Goal: Information Seeking & Learning: Learn about a topic

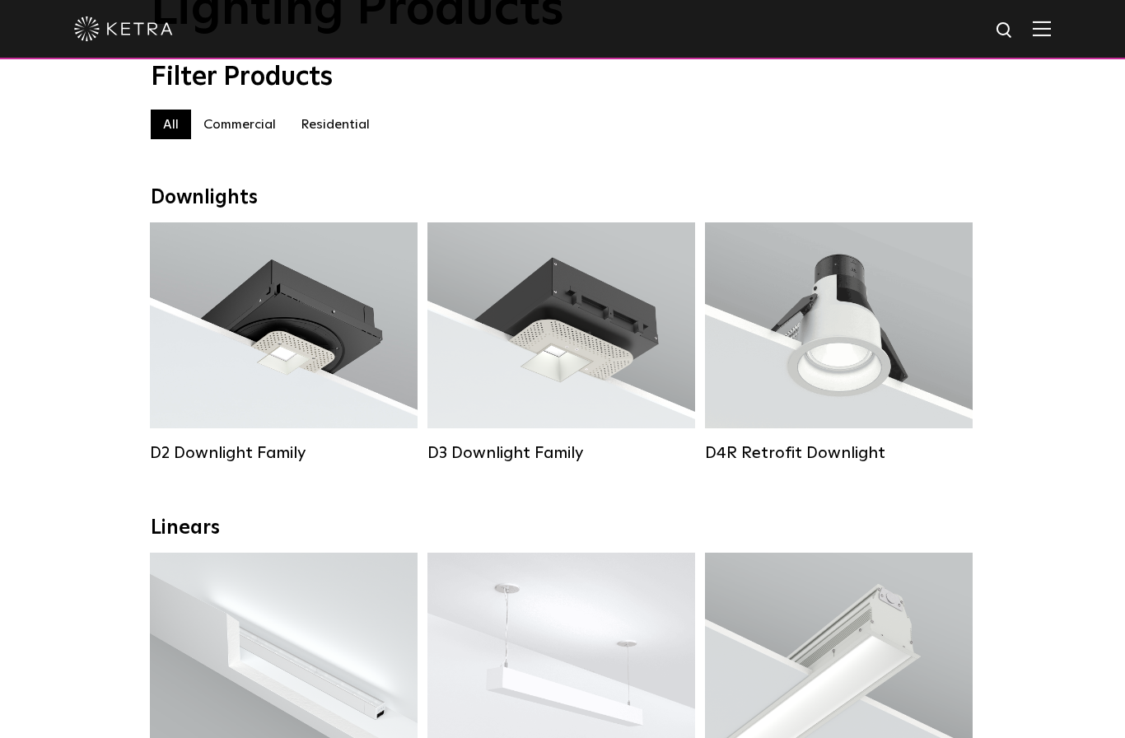
scroll to position [139, 0]
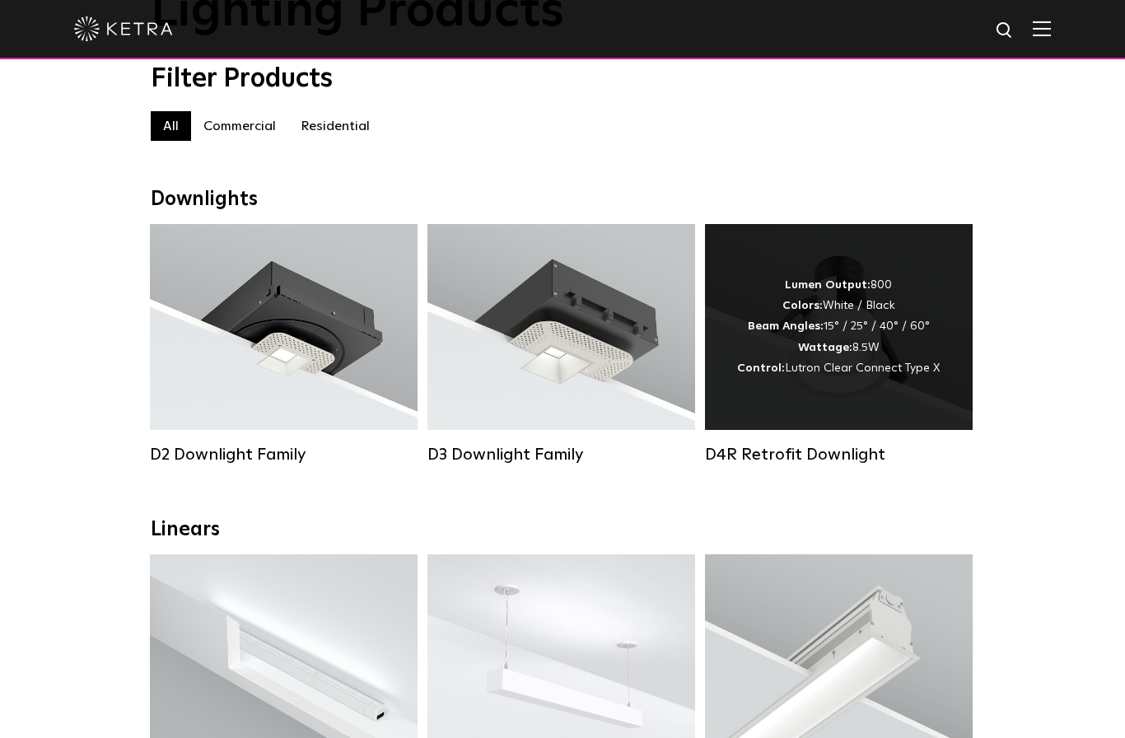
click at [857, 364] on span "Lutron Clear Connect Type X" at bounding box center [862, 368] width 155 height 12
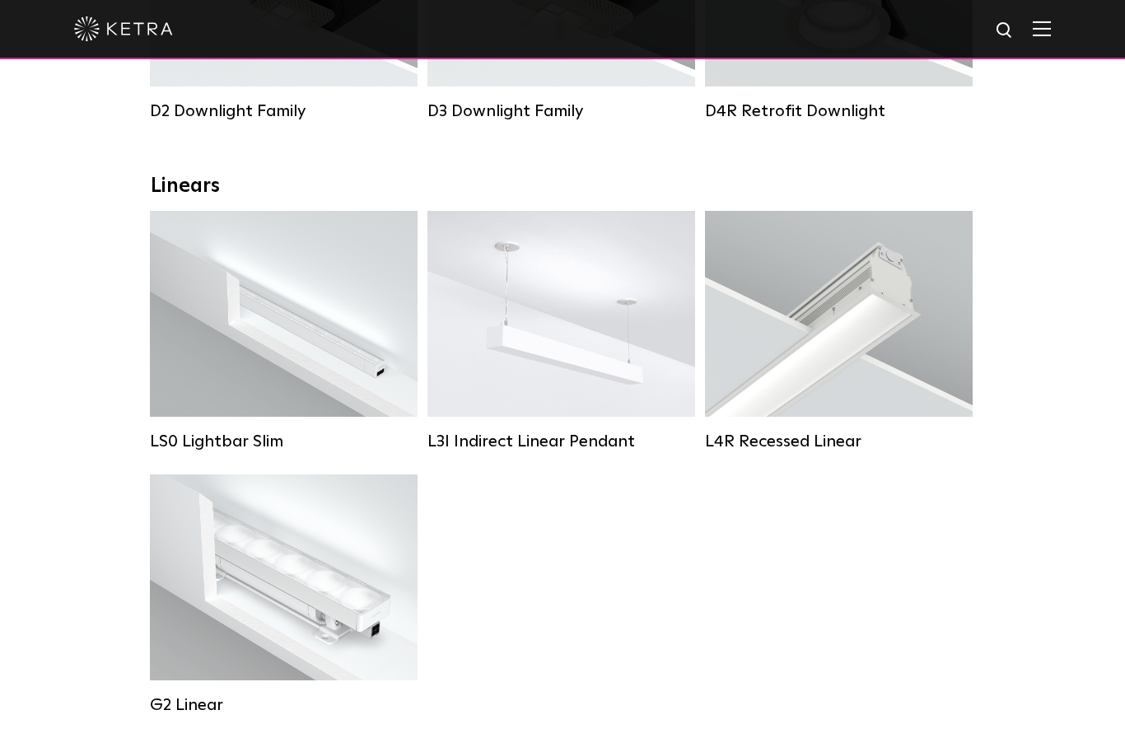
scroll to position [774, 0]
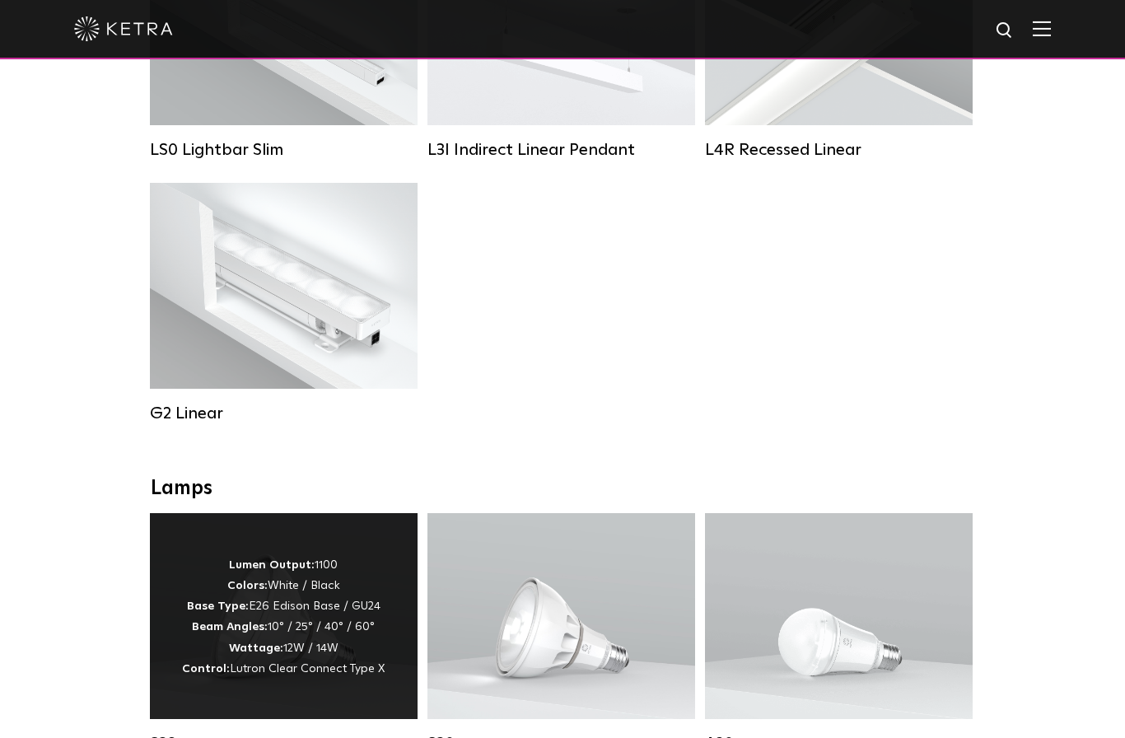
click at [302, 639] on p "Lumen Output: 1100 Colors: White / Black Base Type: E26 Edison Base / GU24 Beam…" at bounding box center [283, 617] width 203 height 124
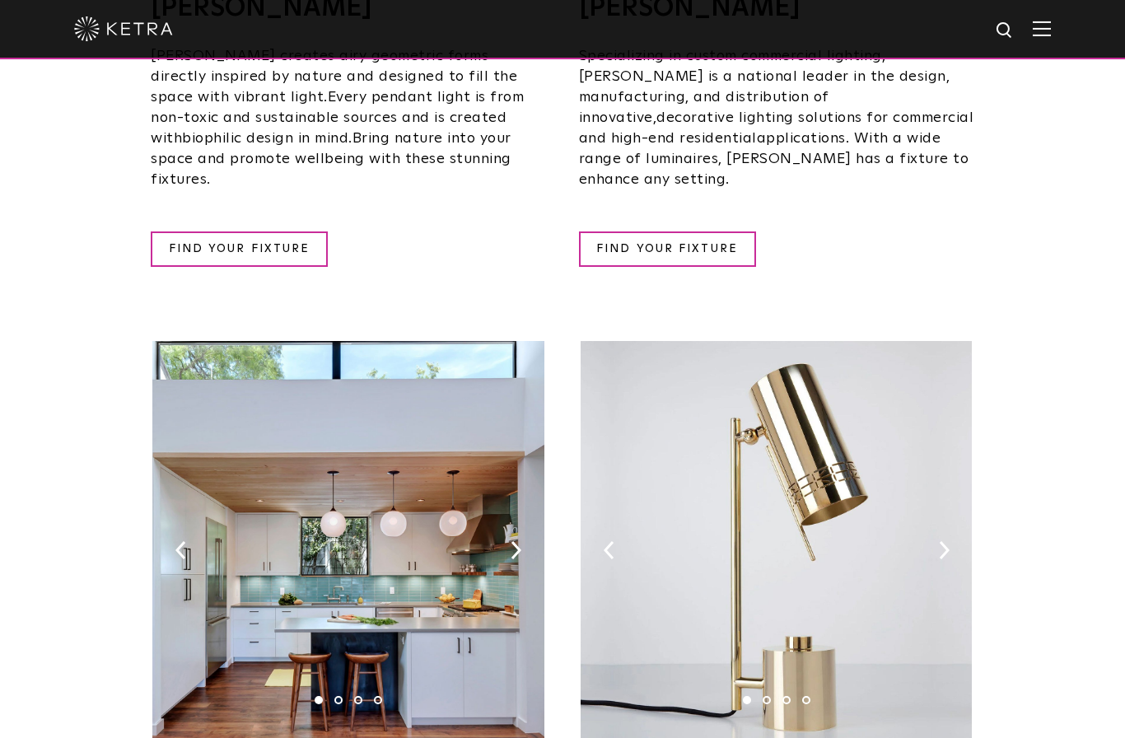
scroll to position [1586, 0]
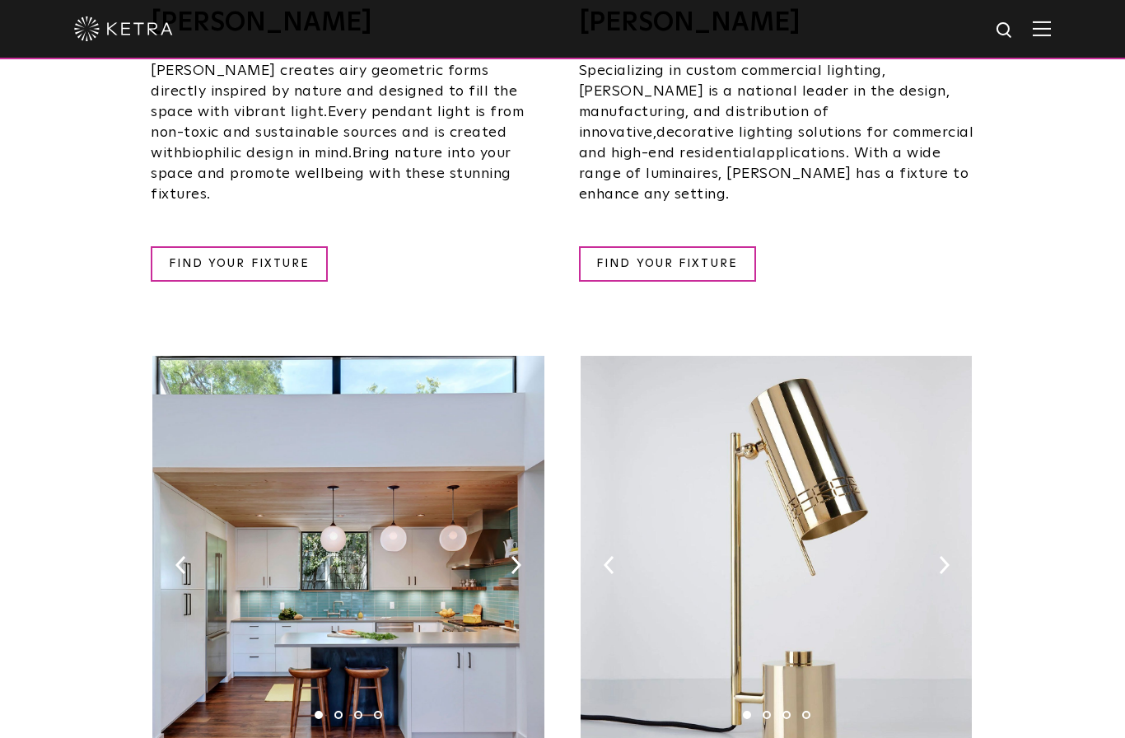
click at [1044, 28] on img at bounding box center [1042, 29] width 18 height 16
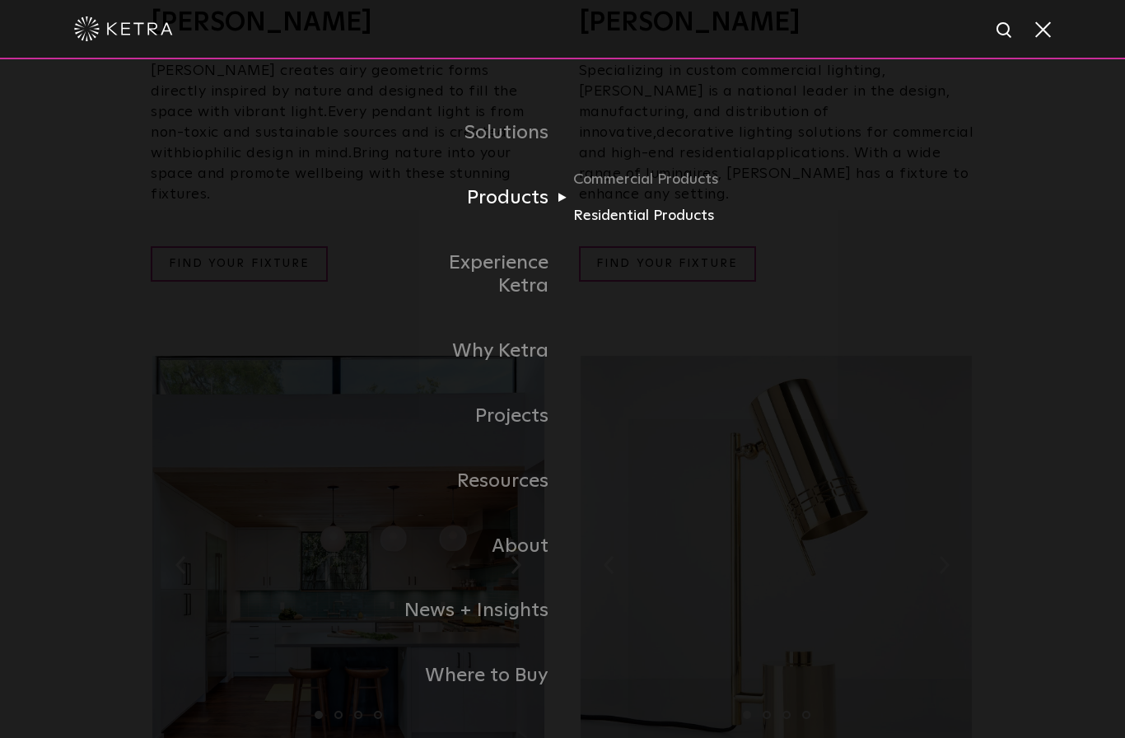
click at [658, 228] on link "Residential Products" at bounding box center [652, 216] width 158 height 24
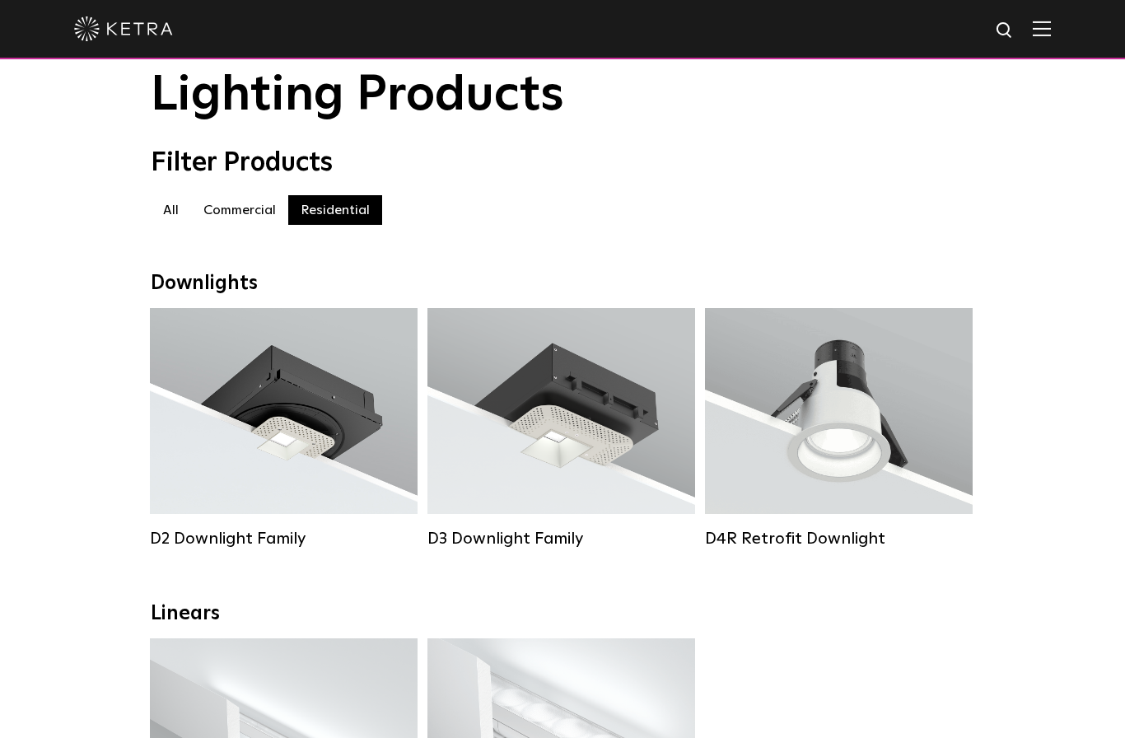
scroll to position [152, 0]
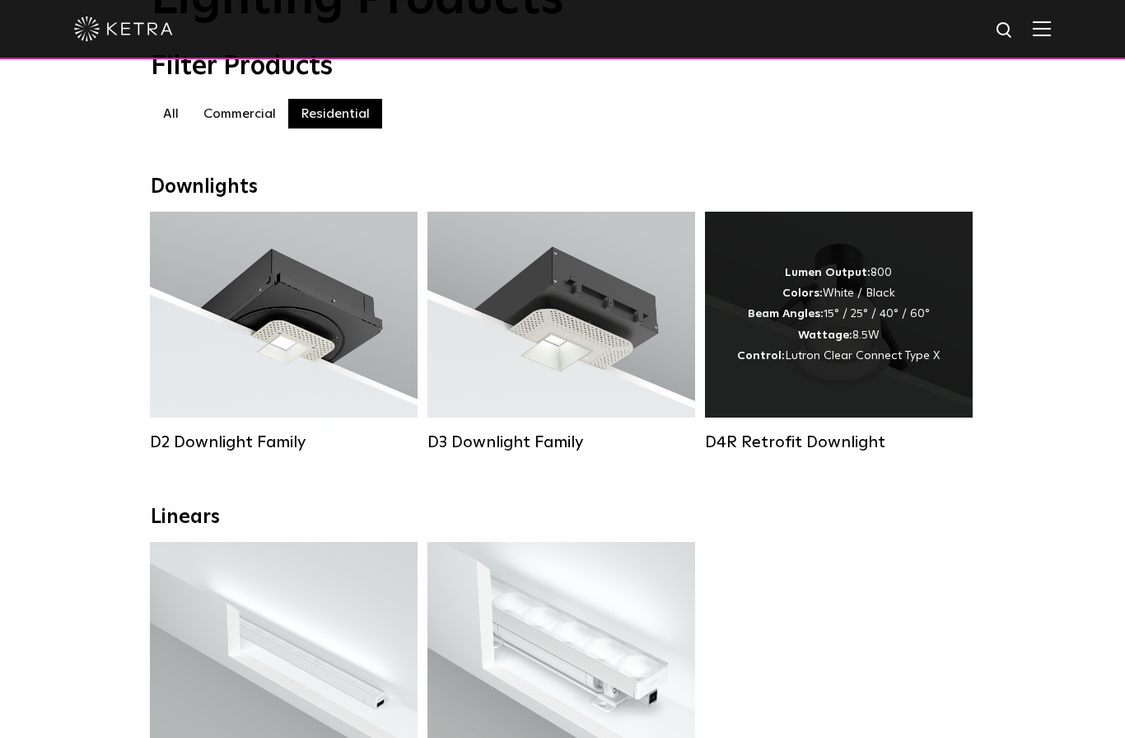
click at [859, 348] on div "Lumen Output: 800 Colors: White / Black Beam Angles: 15° / 25° / 40° / 60° Watt…" at bounding box center [838, 315] width 203 height 104
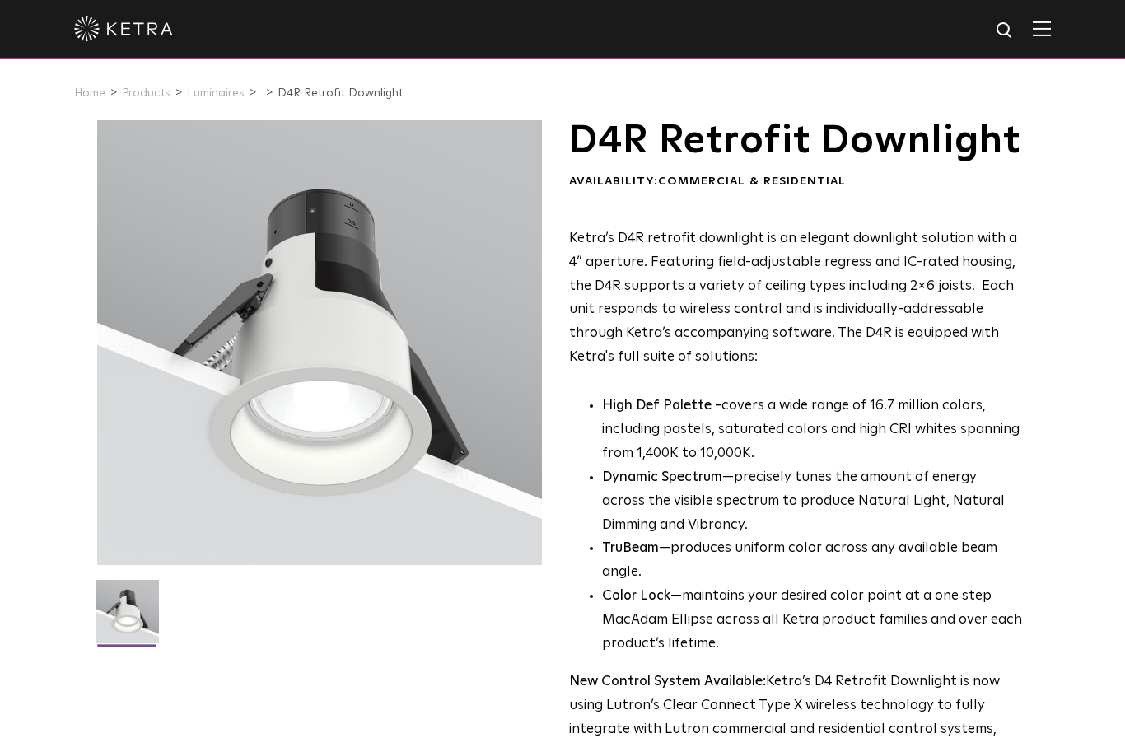
click at [143, 618] on img at bounding box center [127, 618] width 63 height 76
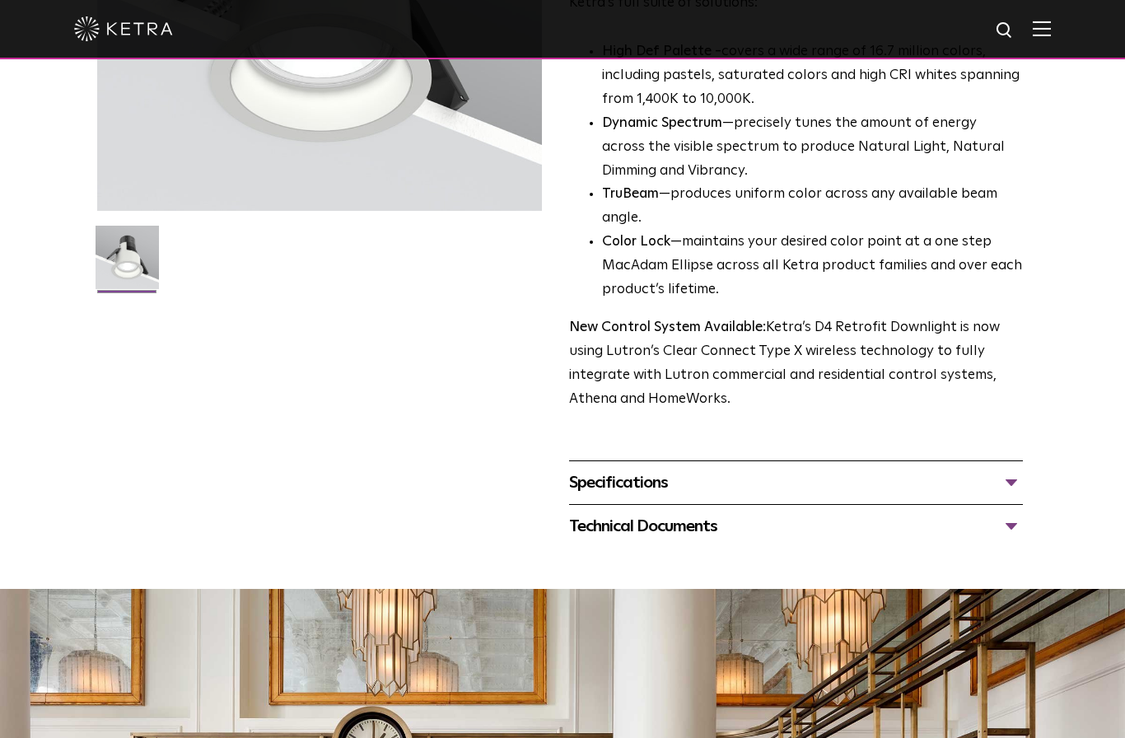
scroll to position [404, 0]
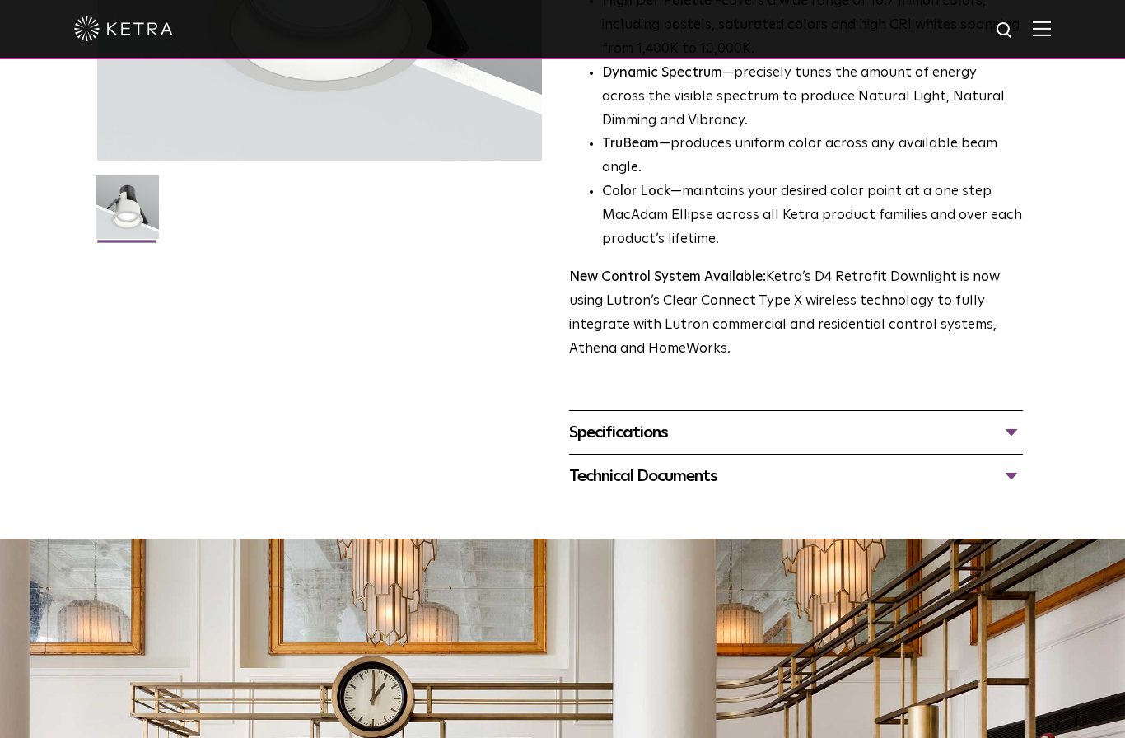
click at [745, 446] on div "Specifications" at bounding box center [796, 432] width 454 height 26
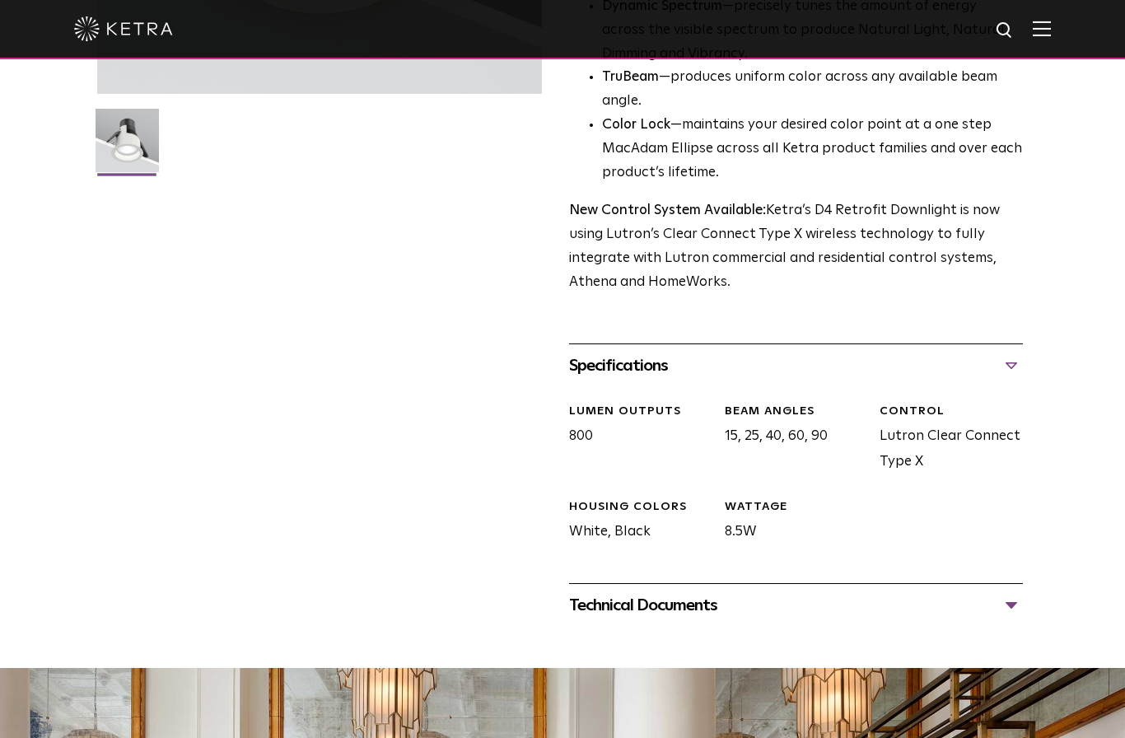
scroll to position [511, 0]
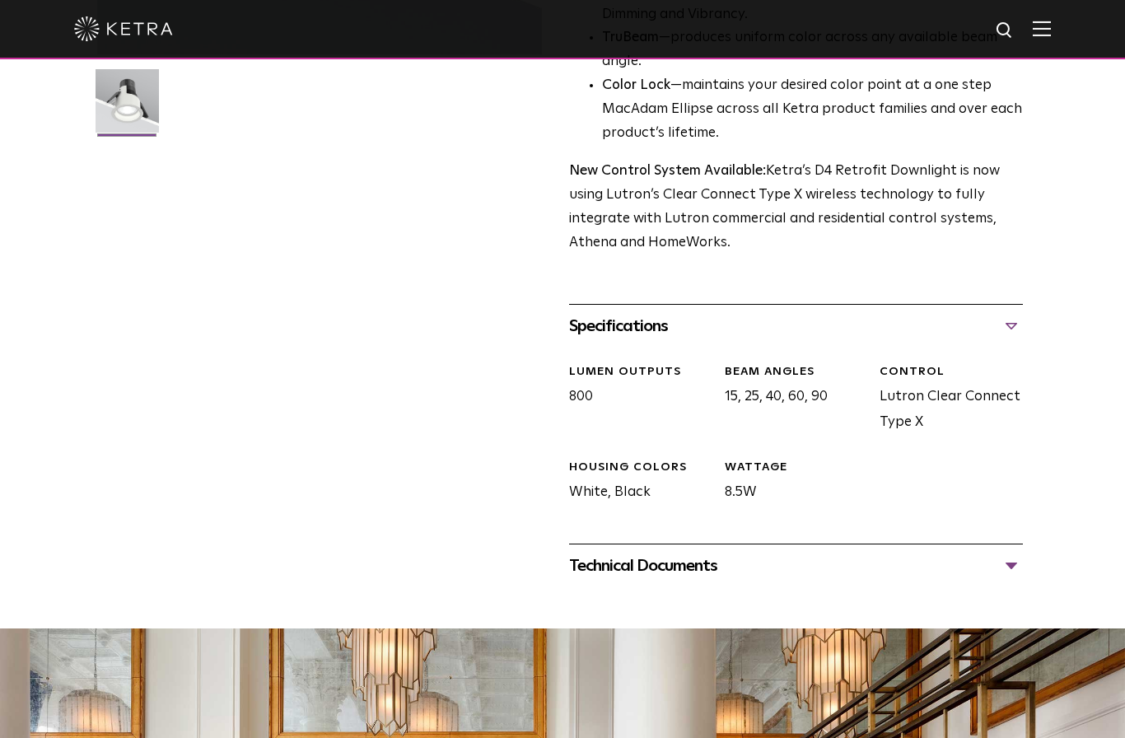
click at [714, 579] on div "Technical Documents" at bounding box center [796, 566] width 454 height 26
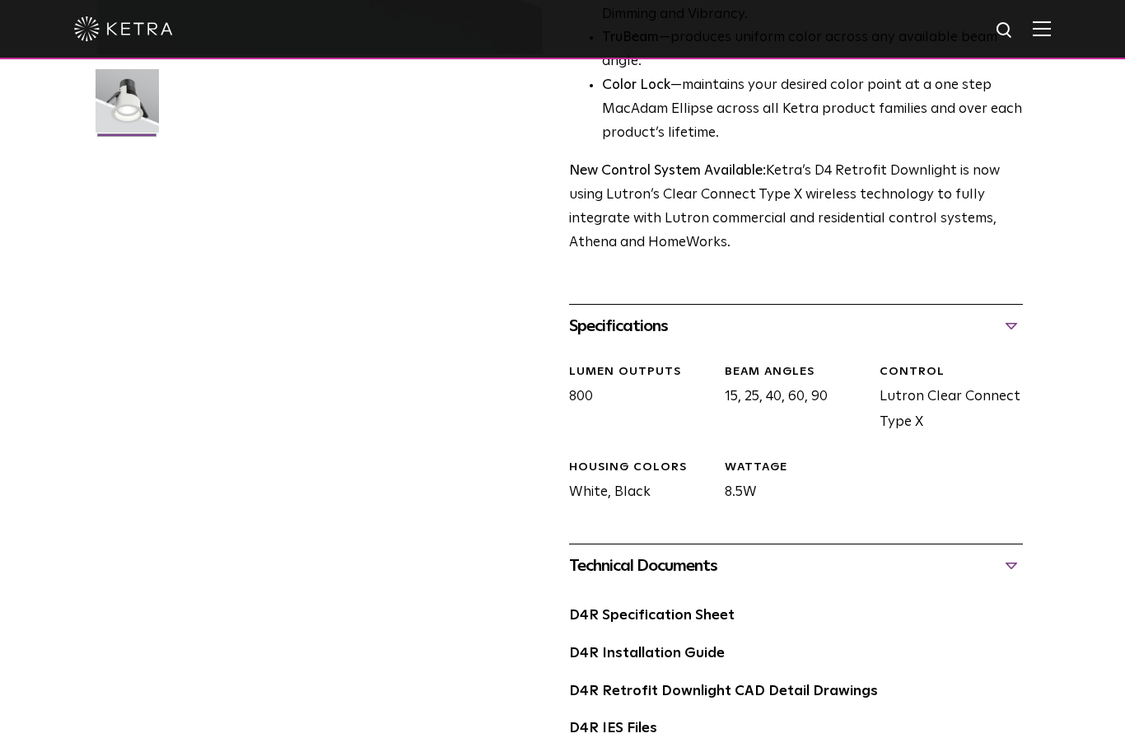
click at [719, 579] on div "Technical Documents" at bounding box center [796, 566] width 454 height 26
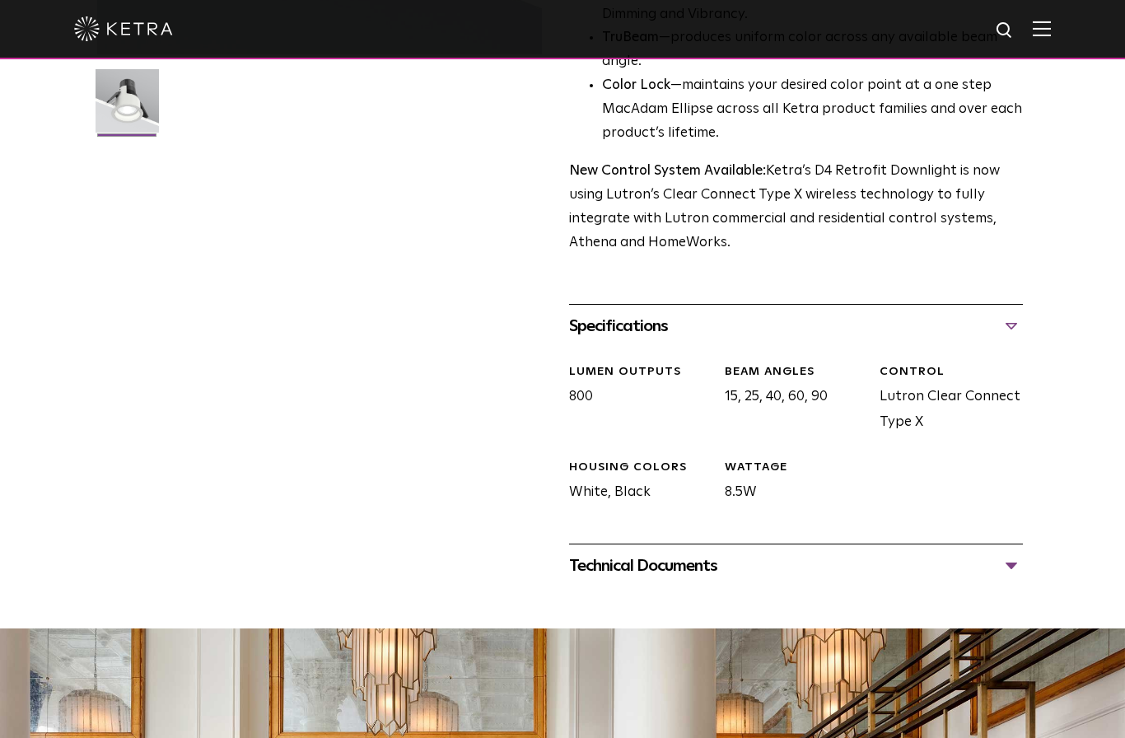
click at [745, 579] on div "Technical Documents" at bounding box center [796, 566] width 454 height 26
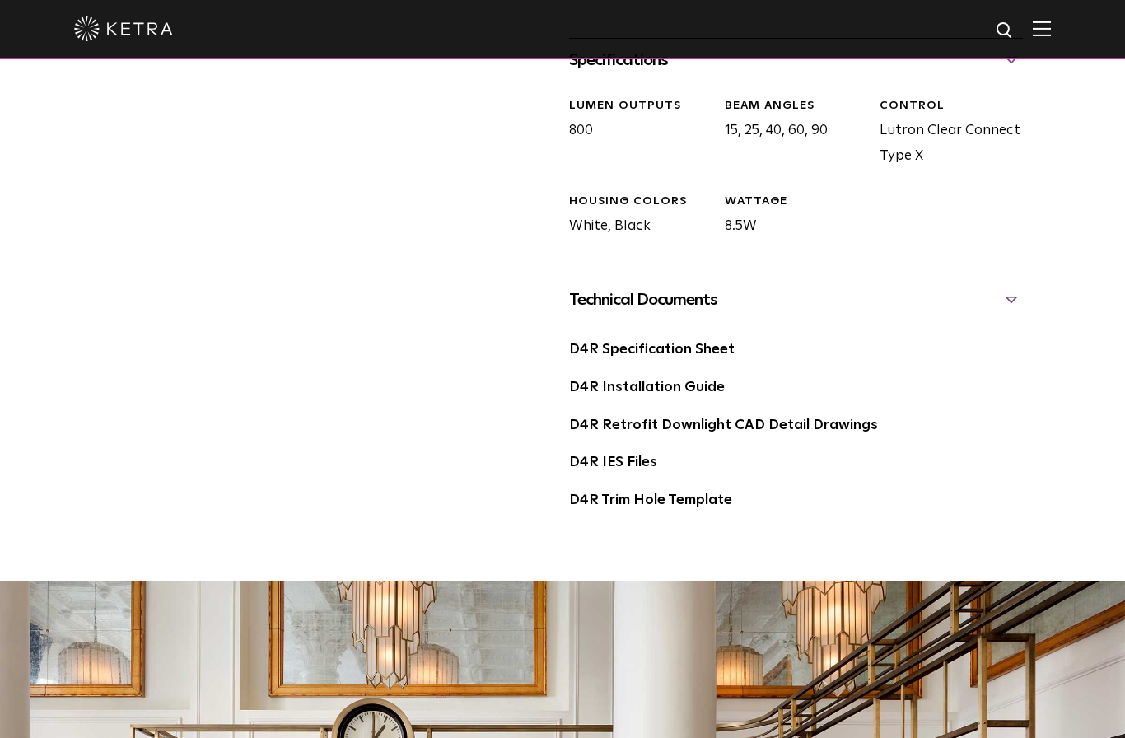
scroll to position [749, 0]
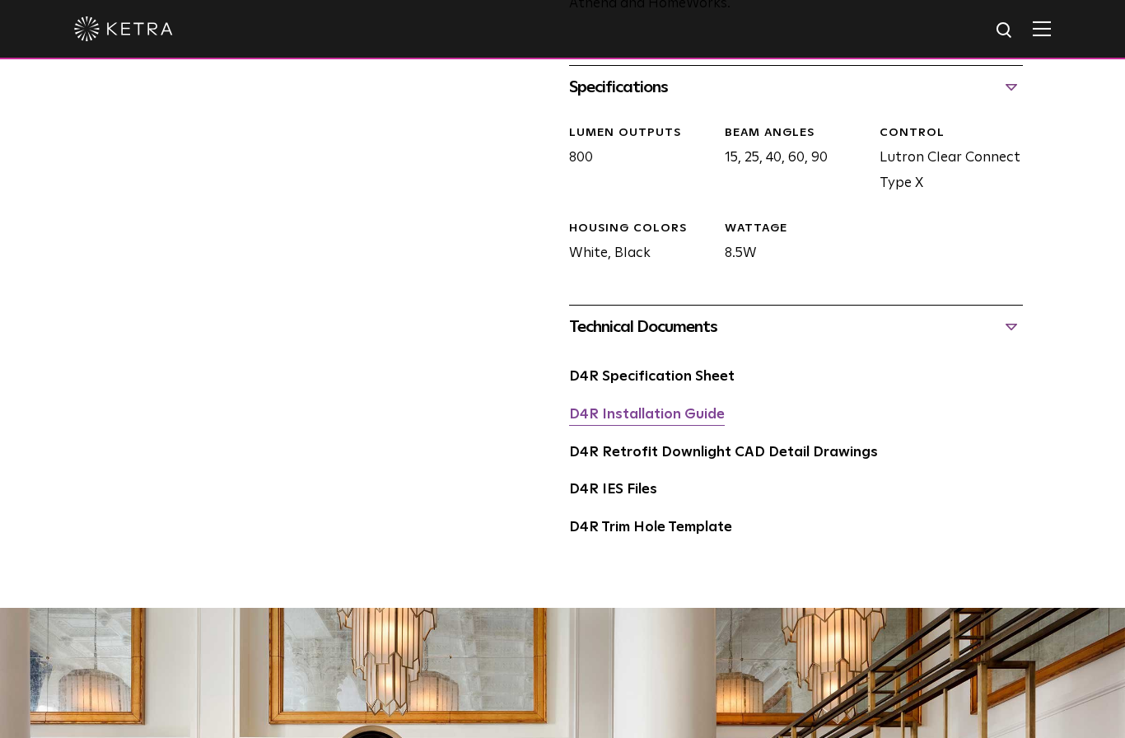
click at [692, 422] on link "D4R Installation Guide" at bounding box center [647, 415] width 156 height 14
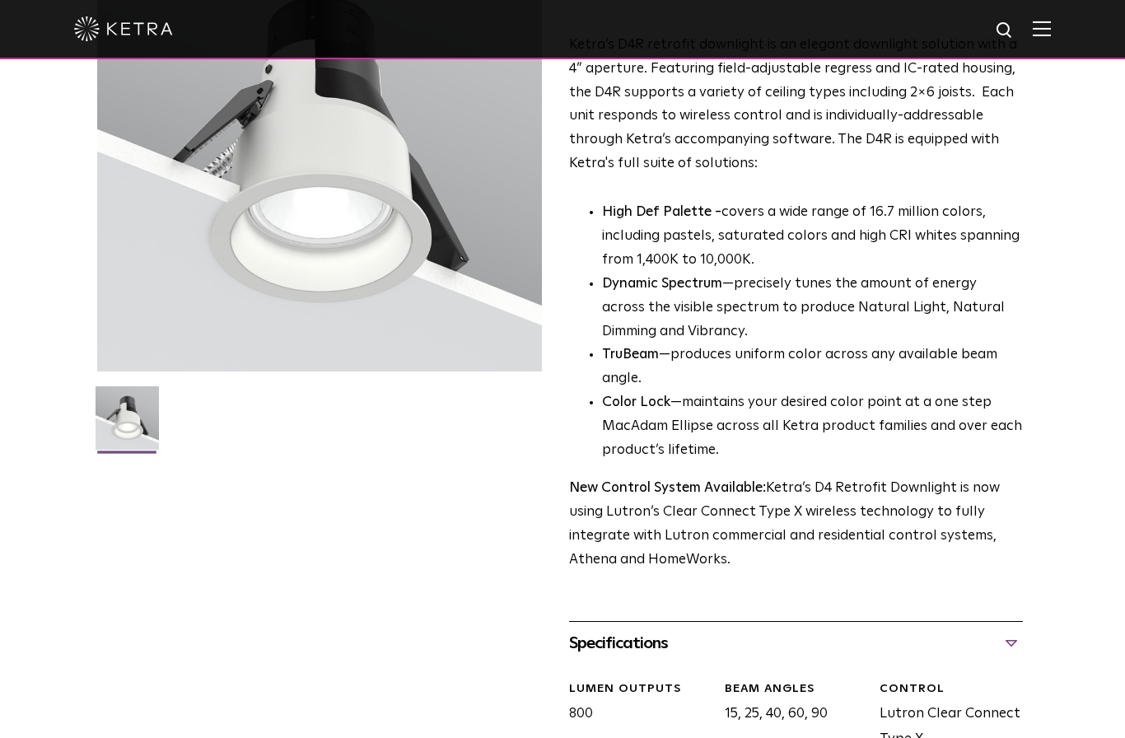
scroll to position [0, 0]
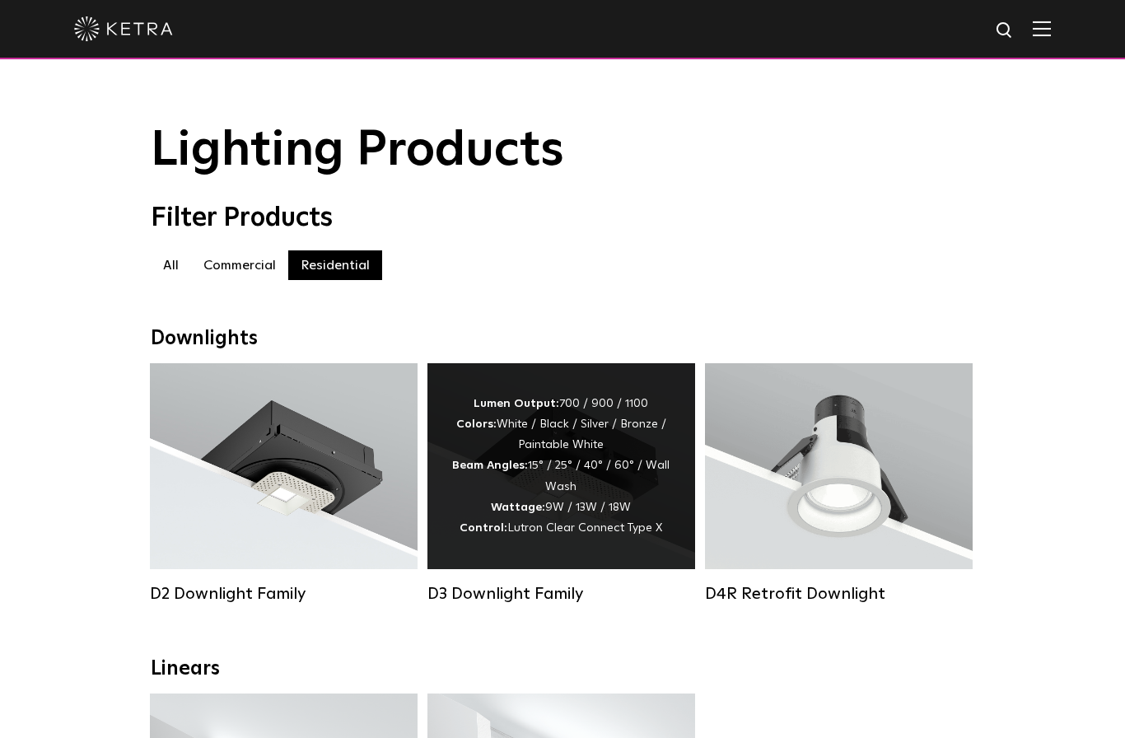
click at [599, 525] on span "Lutron Clear Connect Type X" at bounding box center [584, 528] width 155 height 12
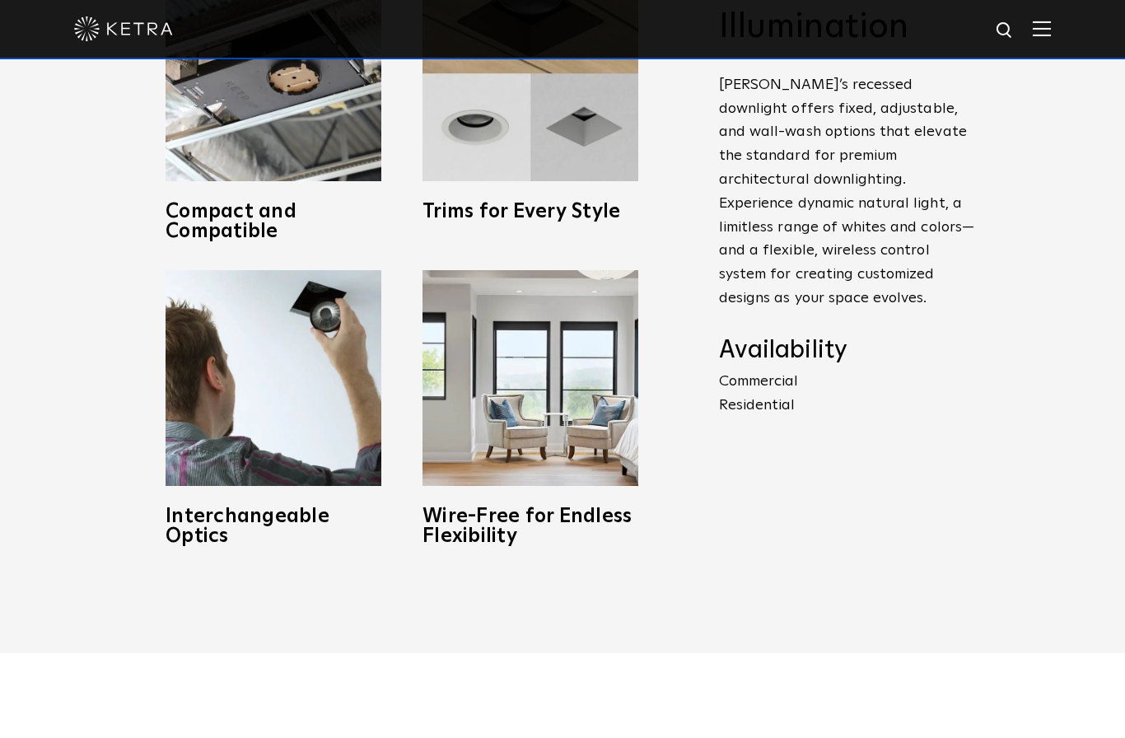
scroll to position [896, 0]
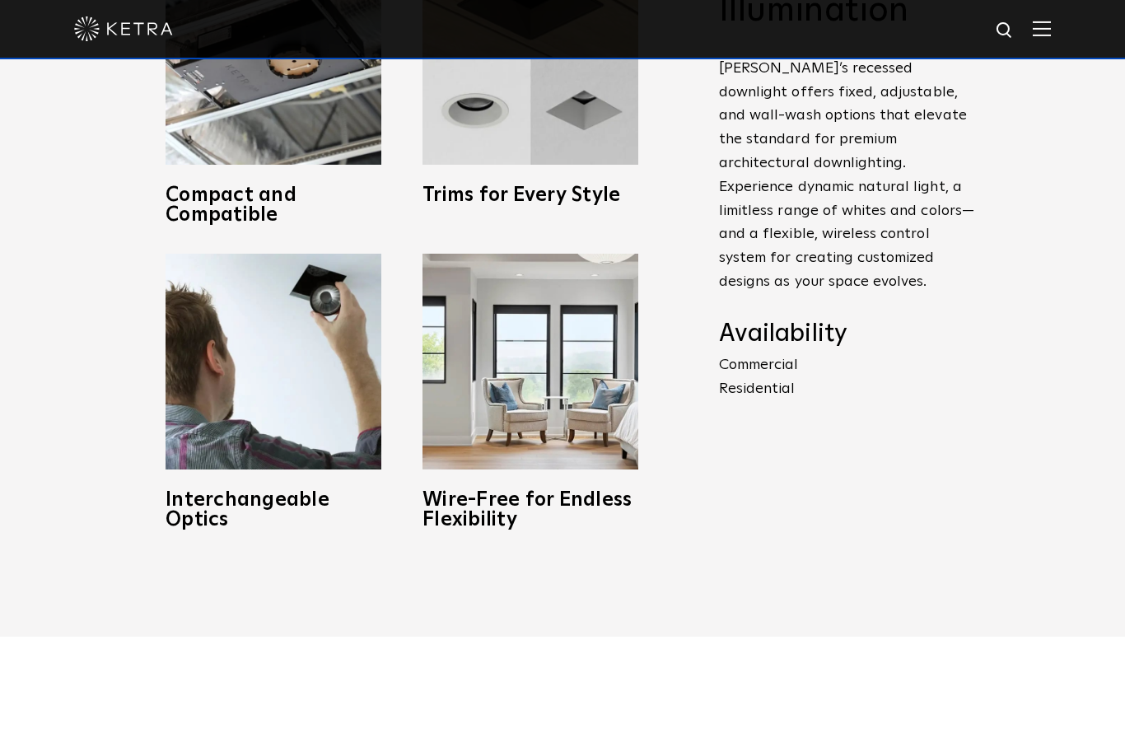
click at [768, 401] on p "Commercial Residential" at bounding box center [846, 377] width 255 height 48
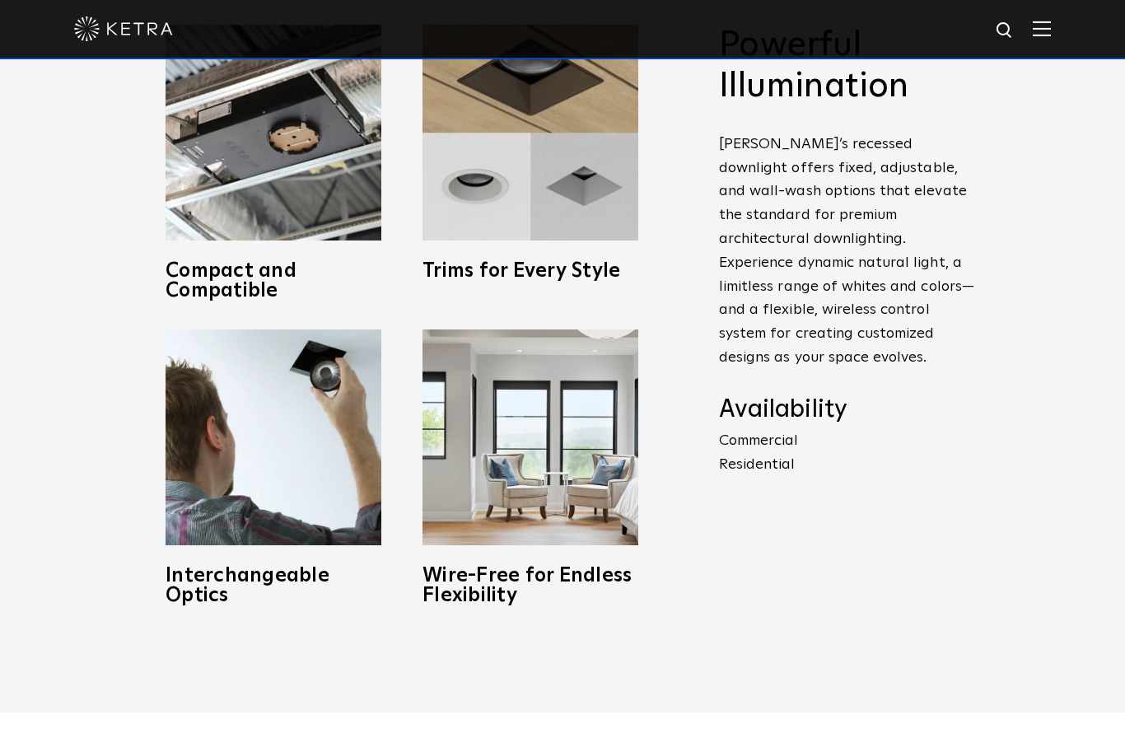
scroll to position [819, 0]
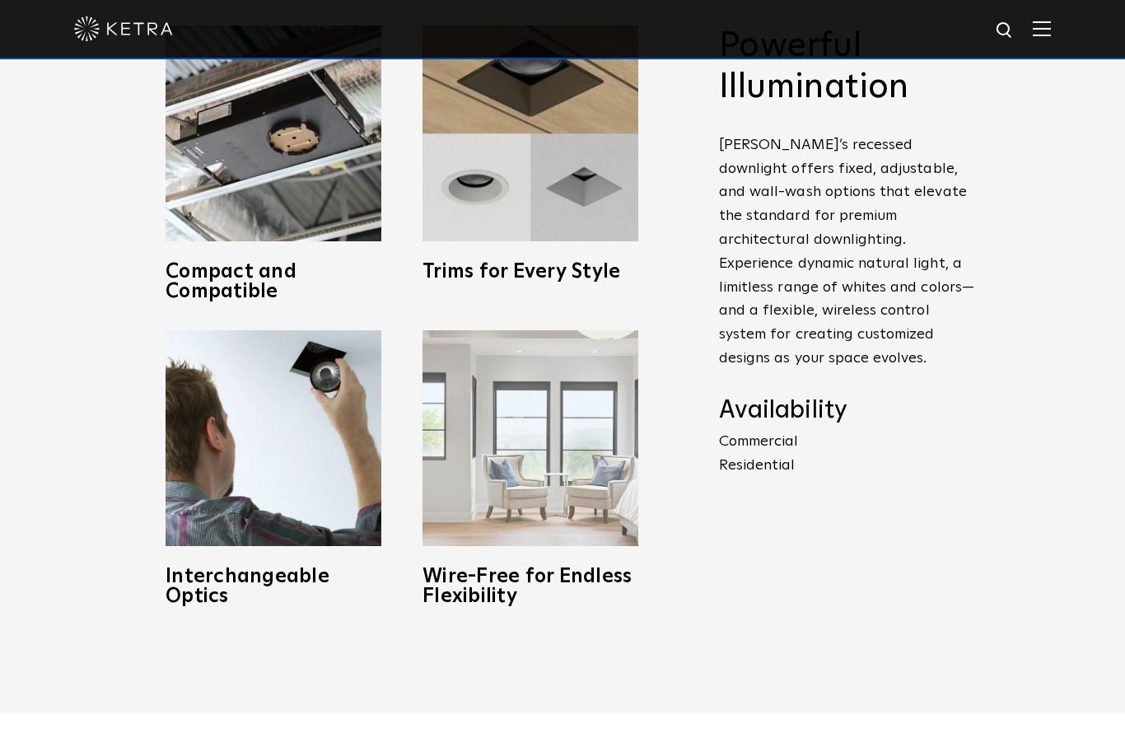
click at [536, 546] on img at bounding box center [531, 438] width 216 height 216
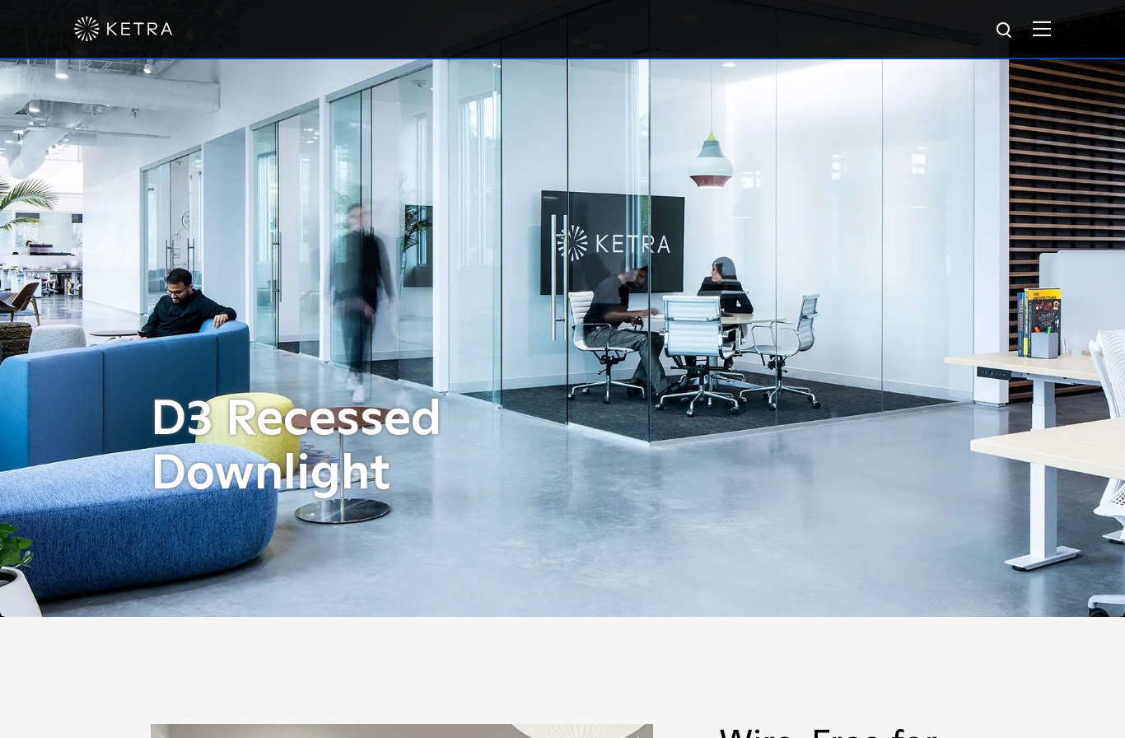
scroll to position [0, 0]
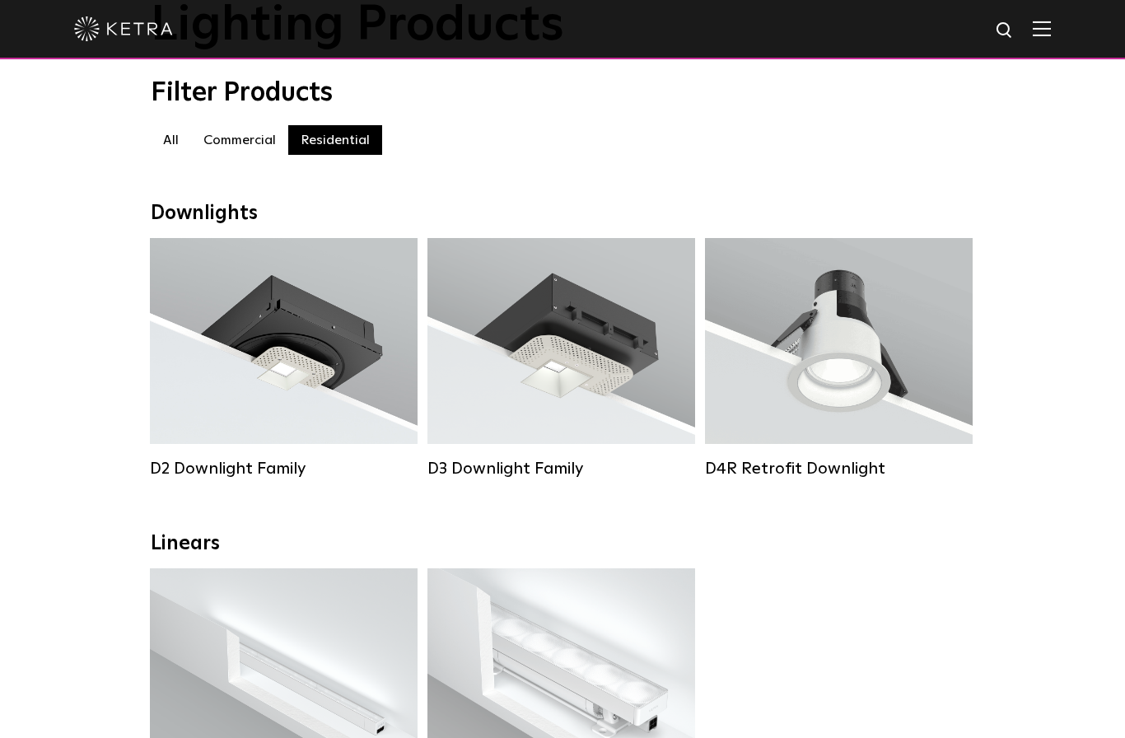
scroll to position [115, 0]
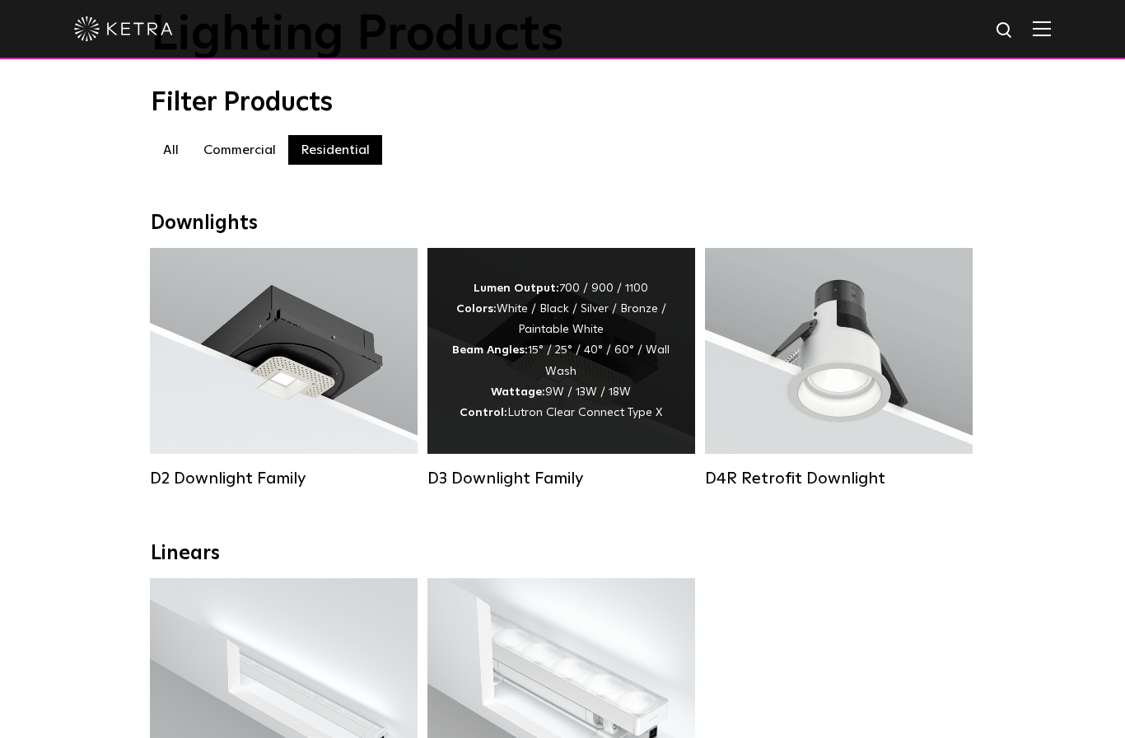
click at [614, 398] on div "Lumen Output: 700 / 900 / 1100 Colors: White / Black / Silver / Bronze / Painta…" at bounding box center [561, 350] width 218 height 145
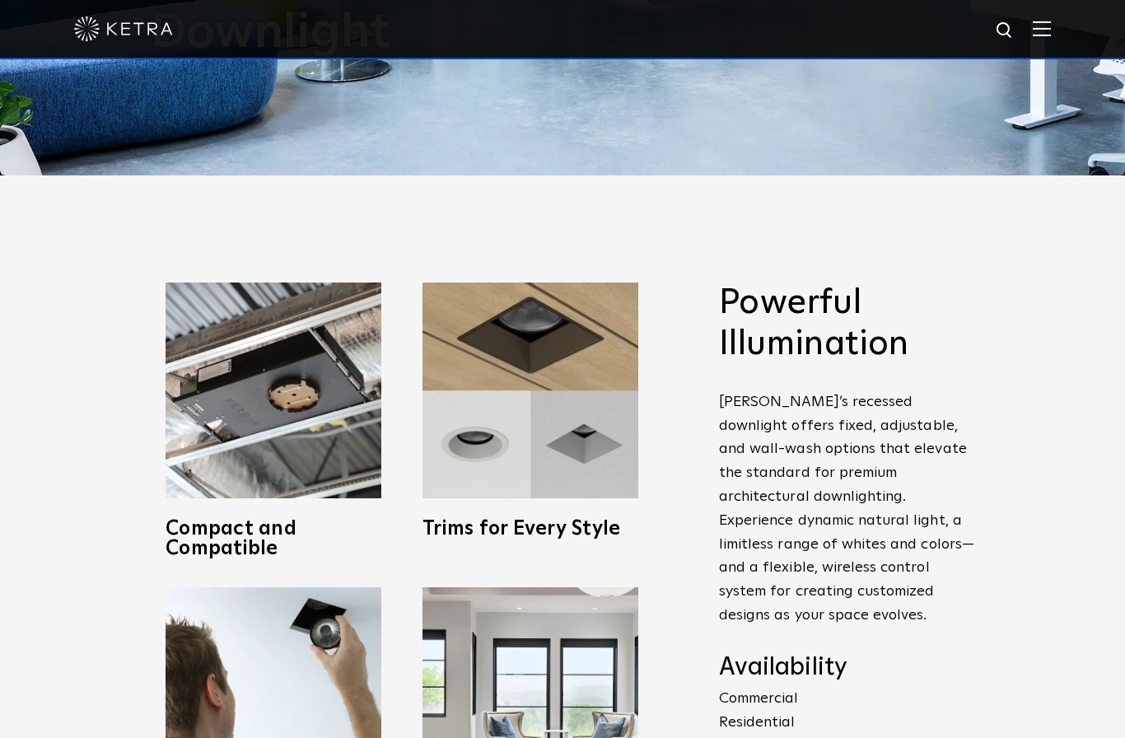
scroll to position [670, 0]
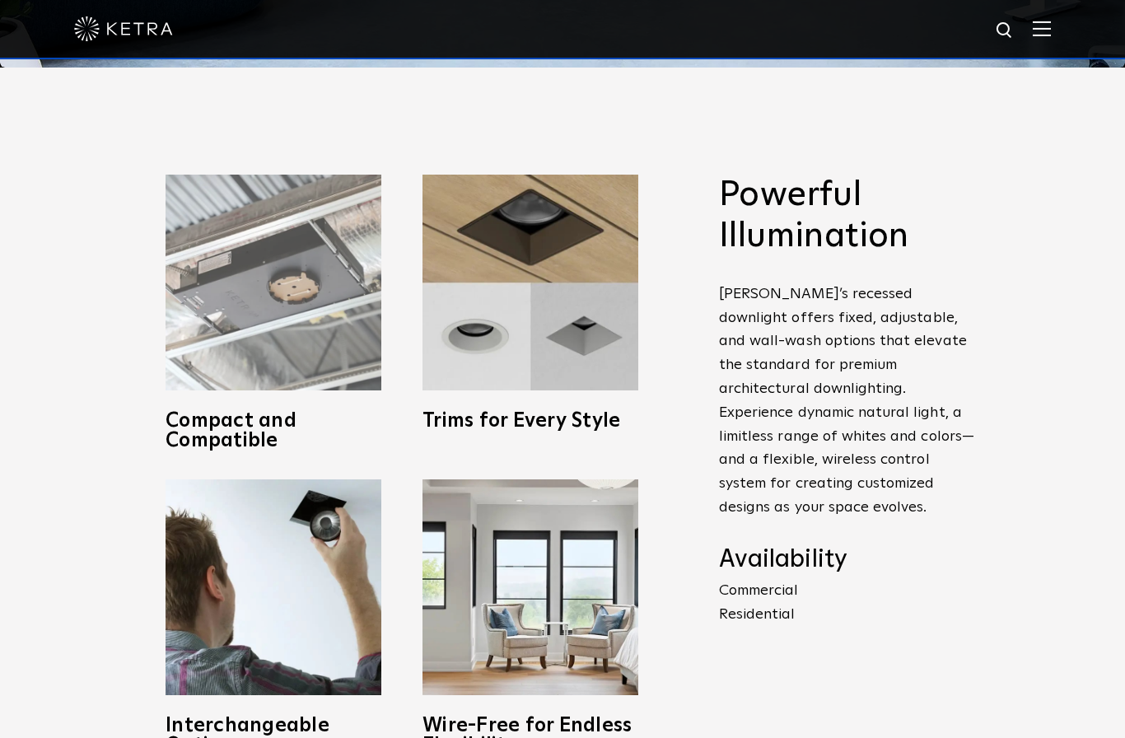
click at [315, 384] on img at bounding box center [274, 283] width 216 height 216
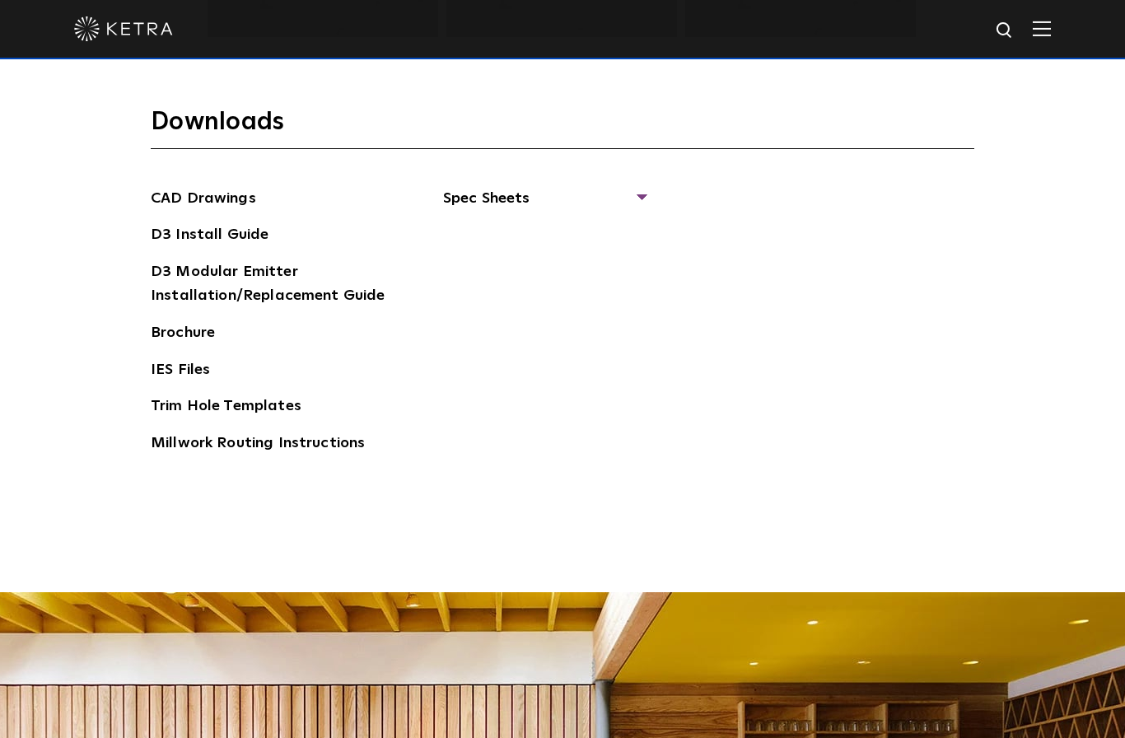
scroll to position [2595, 0]
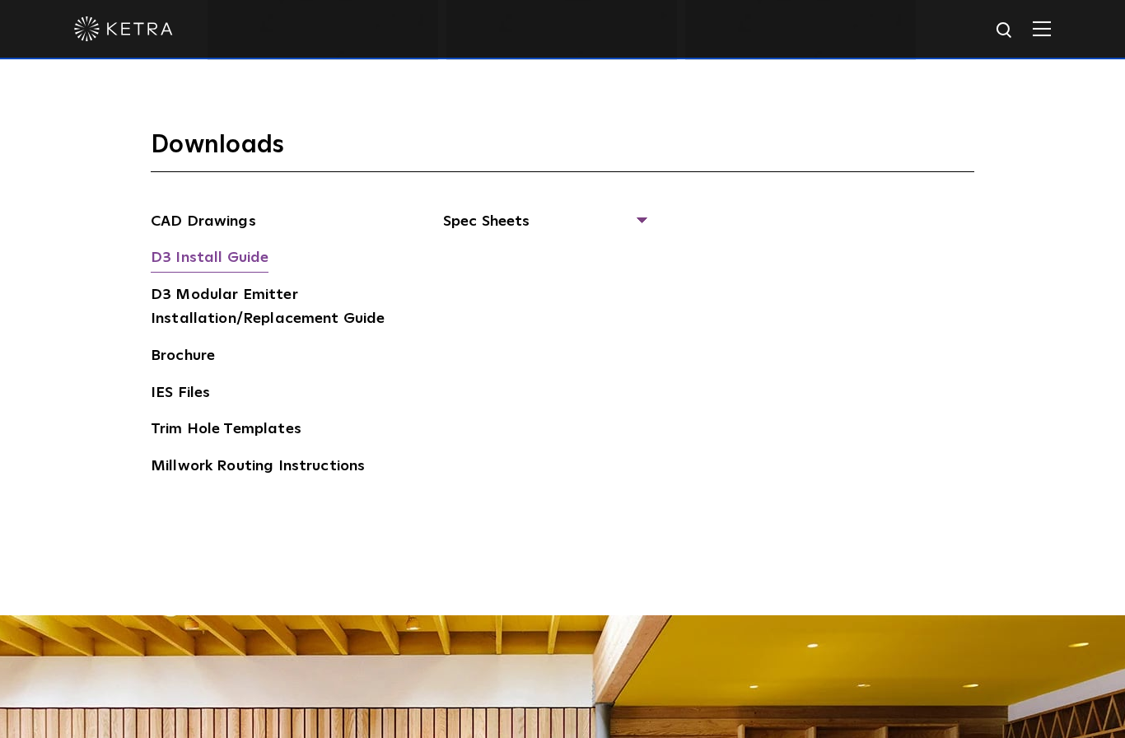
click at [240, 273] on link "D3 Install Guide" at bounding box center [210, 259] width 118 height 26
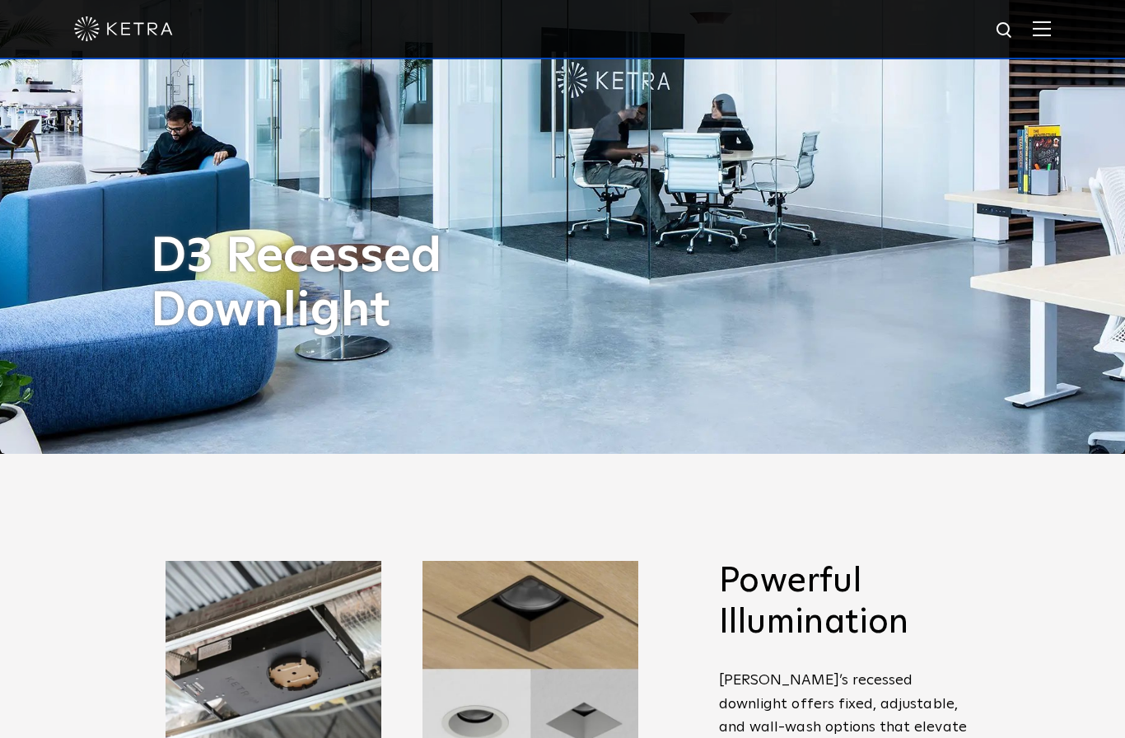
scroll to position [267, 0]
